Goal: Task Accomplishment & Management: Use online tool/utility

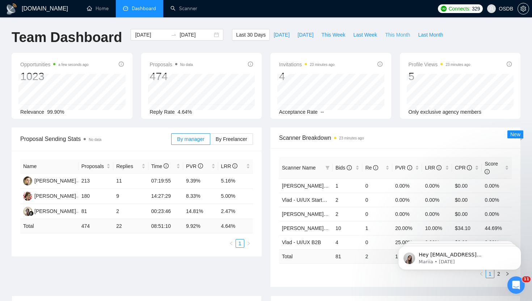
click at [397, 37] on span "This Month" at bounding box center [397, 35] width 25 height 8
type input "[DATE]"
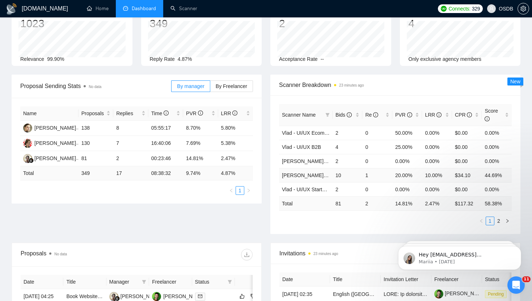
scroll to position [57, 0]
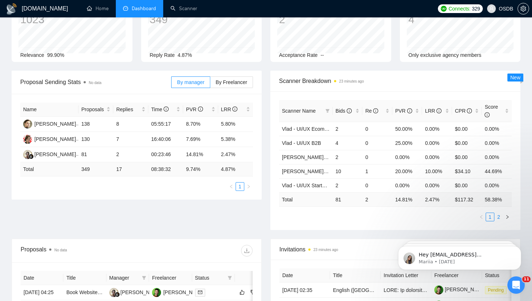
click at [498, 215] on link "2" at bounding box center [498, 217] width 8 height 8
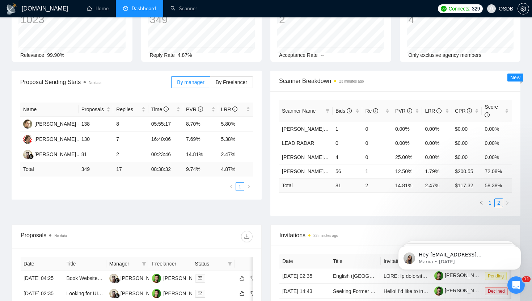
click at [491, 205] on link "1" at bounding box center [490, 203] width 8 height 8
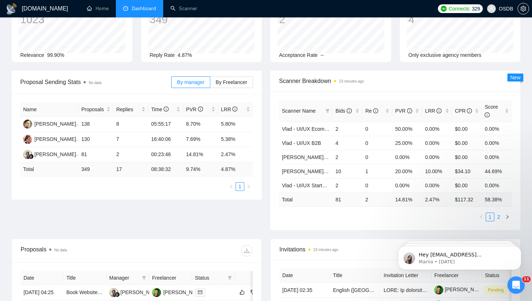
click at [496, 213] on link "2" at bounding box center [498, 217] width 8 height 8
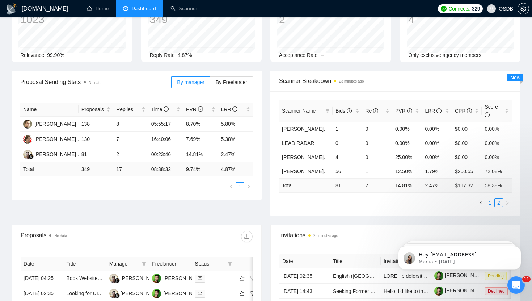
click at [492, 204] on link "1" at bounding box center [490, 203] width 8 height 8
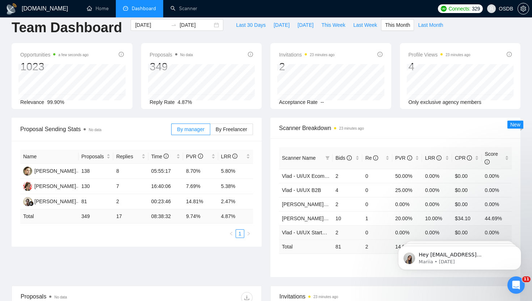
scroll to position [0, 0]
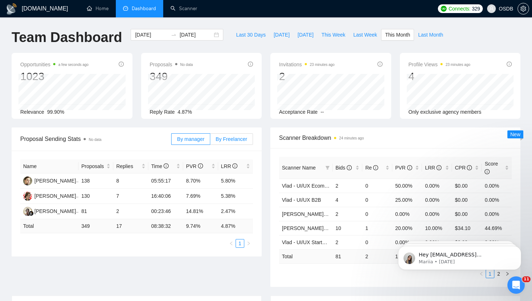
click at [233, 139] on span "By Freelancer" at bounding box center [231, 139] width 31 height 6
click at [210, 141] on input "By Freelancer" at bounding box center [210, 141] width 0 height 0
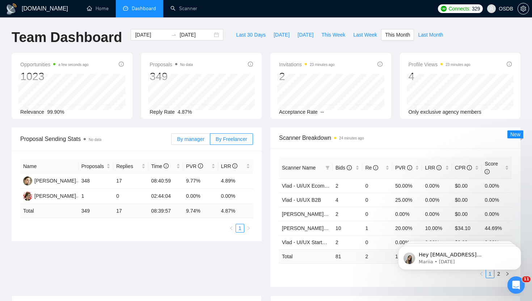
click at [188, 138] on span "By manager" at bounding box center [190, 139] width 27 height 6
click at [171, 141] on input "By manager" at bounding box center [171, 141] width 0 height 0
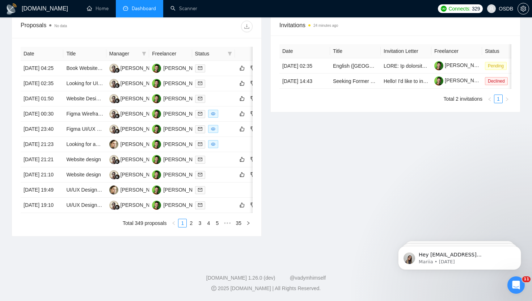
scroll to position [312, 0]
click at [213, 64] on div at bounding box center [213, 68] width 37 height 8
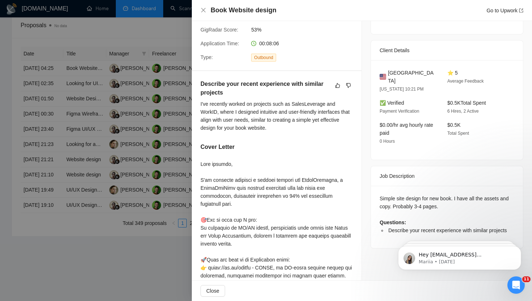
scroll to position [0, 0]
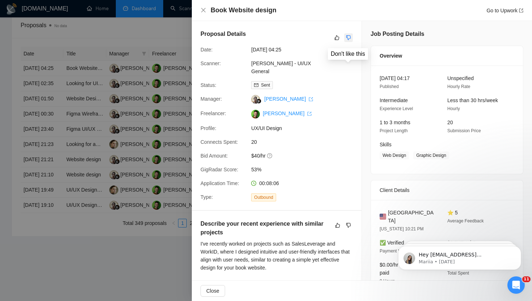
click at [349, 37] on icon "dislike" at bounding box center [348, 38] width 5 height 6
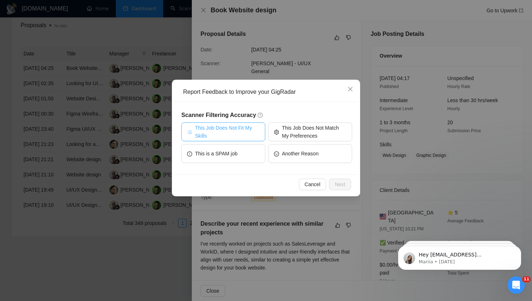
click at [245, 131] on span "This Job Does Not Fit My Skills" at bounding box center [227, 132] width 64 height 16
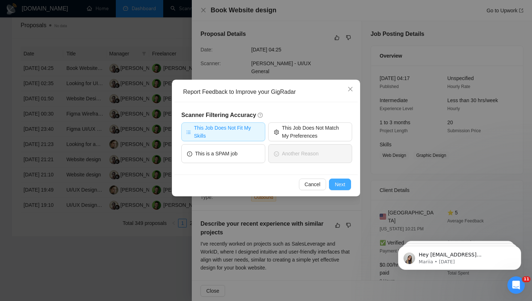
click at [337, 181] on span "Next" at bounding box center [340, 184] width 10 height 8
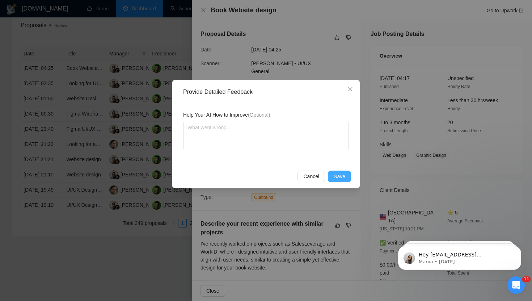
click at [335, 178] on span "Save" at bounding box center [340, 176] width 12 height 8
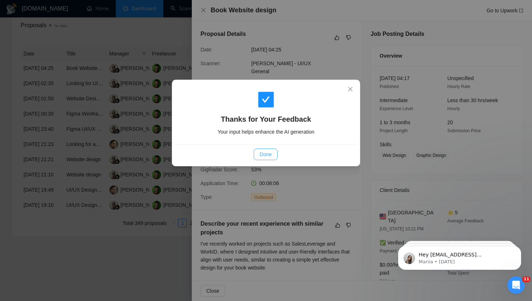
click at [271, 152] on span "Done" at bounding box center [265, 154] width 12 height 8
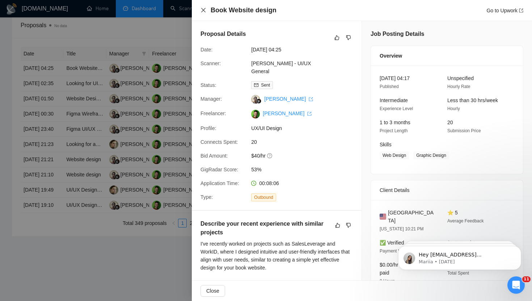
click at [205, 8] on icon "close" at bounding box center [203, 10] width 6 height 6
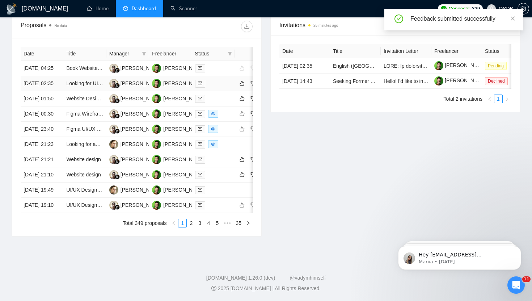
click at [215, 79] on div at bounding box center [213, 83] width 37 height 8
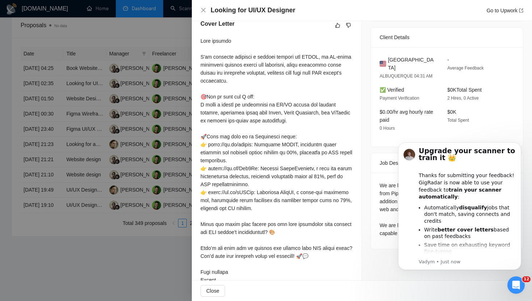
scroll to position [215, 0]
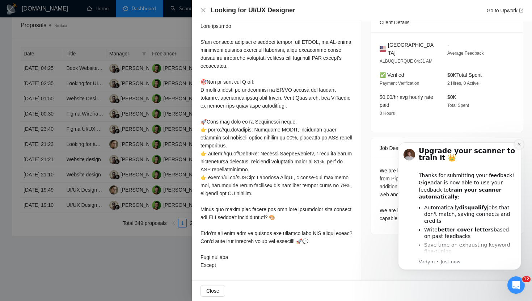
click at [519, 145] on icon "Dismiss notification" at bounding box center [519, 144] width 4 height 4
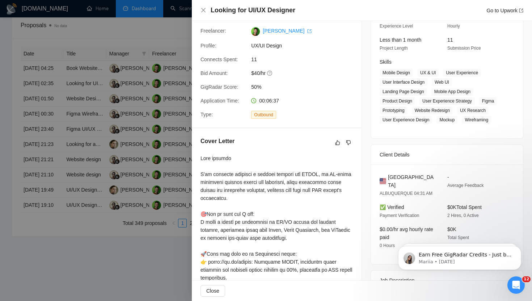
scroll to position [42, 0]
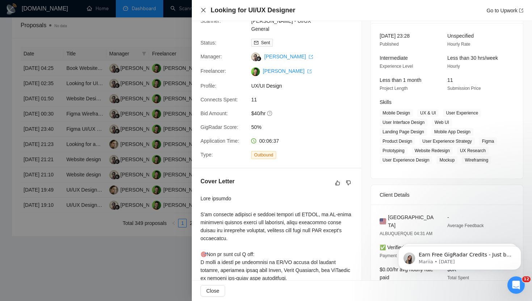
click at [204, 13] on div "Looking for UI/UX Designer Go to Upwork" at bounding box center [361, 10] width 323 height 9
click at [203, 10] on icon "close" at bounding box center [203, 10] width 4 height 4
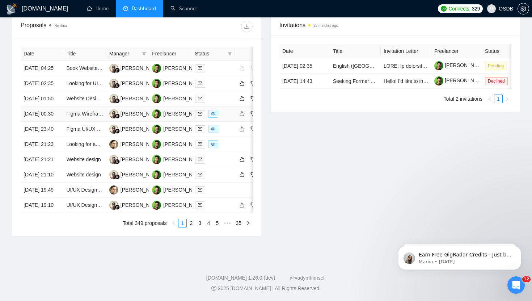
click at [229, 110] on div at bounding box center [213, 114] width 37 height 8
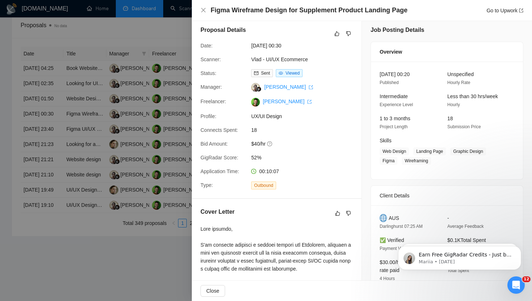
scroll to position [0, 0]
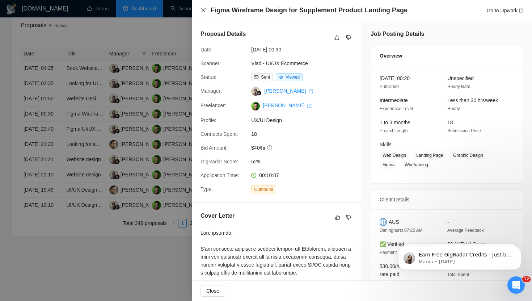
click at [202, 9] on icon "close" at bounding box center [203, 10] width 6 height 6
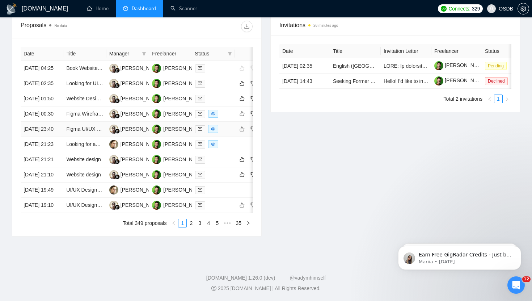
click at [226, 125] on div at bounding box center [213, 129] width 37 height 8
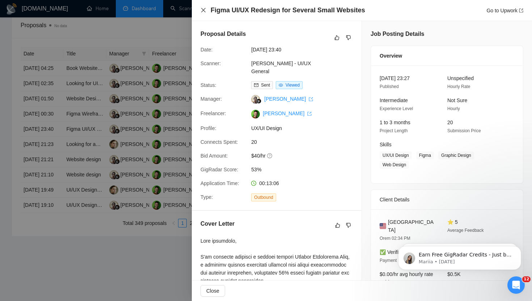
click at [203, 11] on icon "close" at bounding box center [203, 10] width 6 height 6
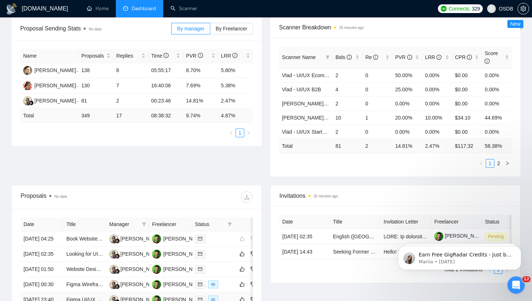
scroll to position [25, 0]
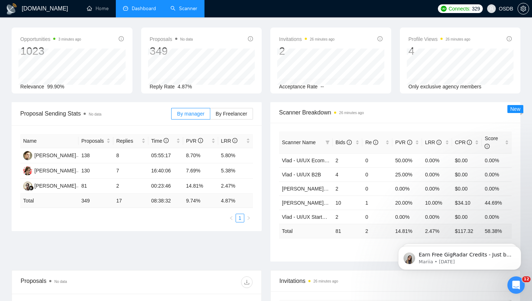
click at [181, 12] on link "Scanner" at bounding box center [183, 8] width 27 height 6
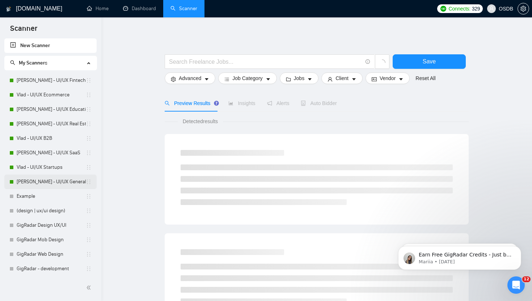
click at [58, 181] on link "[PERSON_NAME] - UI/UX General" at bounding box center [51, 181] width 69 height 14
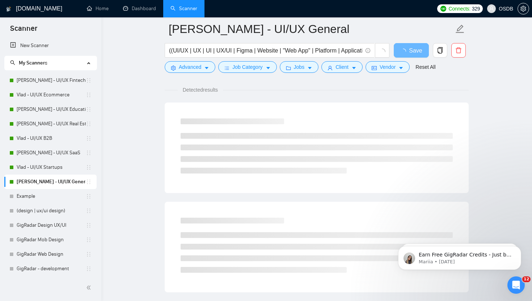
scroll to position [48, 0]
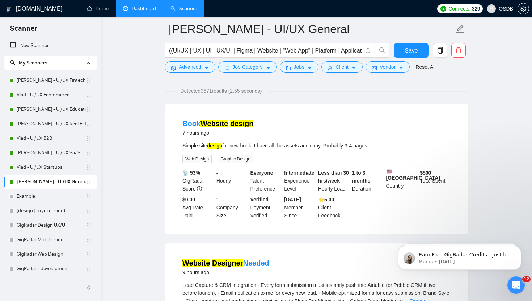
click at [136, 12] on link "Dashboard" at bounding box center [139, 8] width 33 height 6
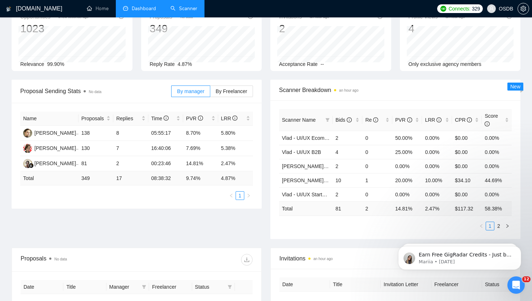
type input "[DATE]"
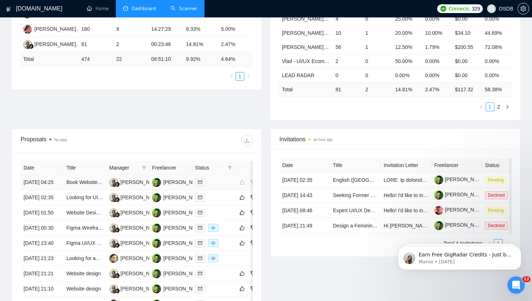
click at [216, 186] on div at bounding box center [213, 182] width 37 height 8
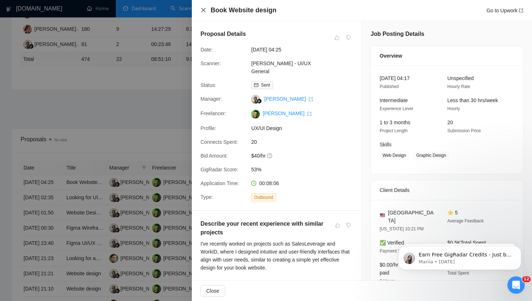
click at [204, 10] on icon "close" at bounding box center [203, 10] width 6 height 6
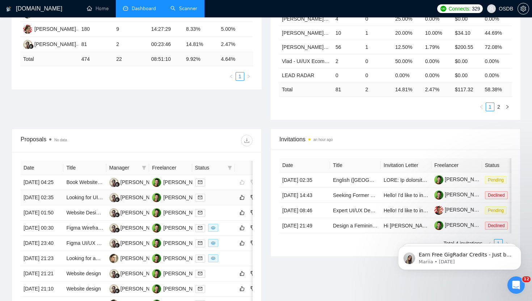
click at [219, 205] on td at bounding box center [213, 197] width 43 height 15
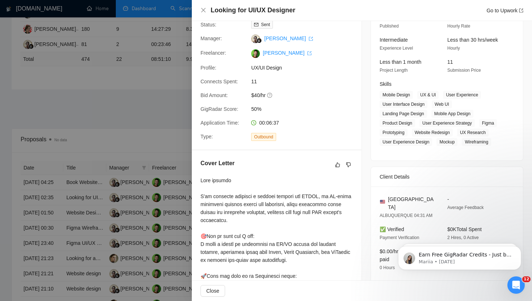
scroll to position [62, 0]
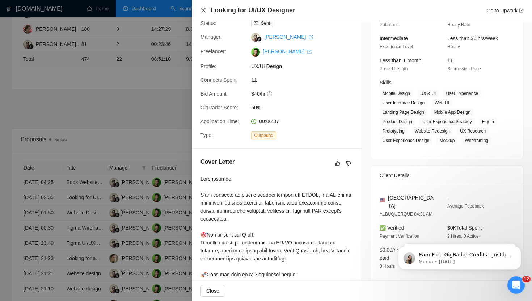
click at [204, 10] on icon "close" at bounding box center [203, 10] width 4 height 4
